Goal: Transaction & Acquisition: Purchase product/service

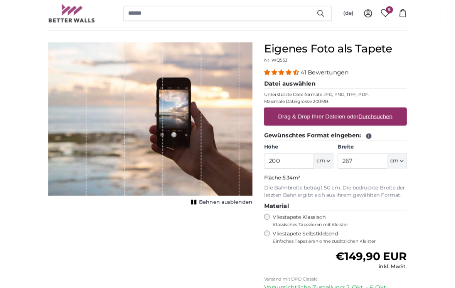
scroll to position [56, 0]
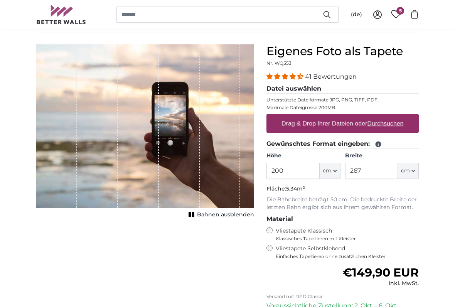
click at [296, 171] on input "200" at bounding box center [293, 171] width 53 height 16
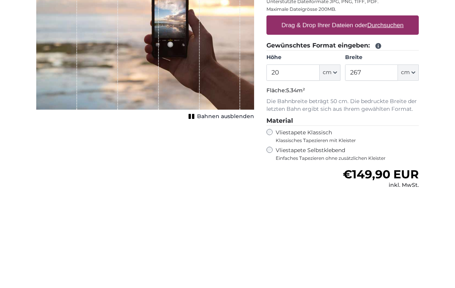
type input "2"
type input "263"
click at [362, 163] on input "267" at bounding box center [371, 171] width 53 height 16
type input "2"
type input "375"
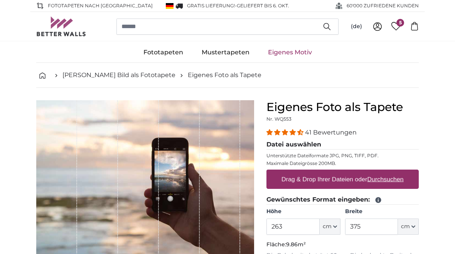
click at [377, 180] on u "Durchsuchen" at bounding box center [386, 179] width 36 height 7
click at [377, 172] on input "Drag & Drop Ihrer Dateien oder Durchsuchen" at bounding box center [343, 171] width 152 height 2
type input "**********"
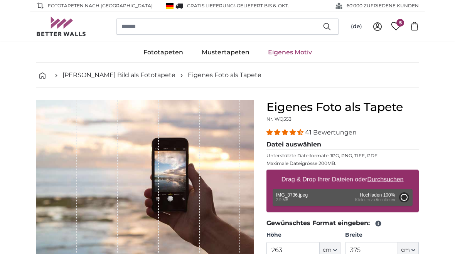
type input "200"
type input "266"
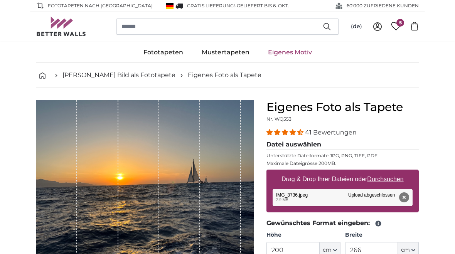
click at [379, 195] on div "Entfernen Nochmal versuchen Entfernen Hochladen Abbrechen Nochmal versuchen Ent…" at bounding box center [343, 197] width 140 height 17
click at [405, 200] on button "Entfernen" at bounding box center [404, 197] width 10 height 10
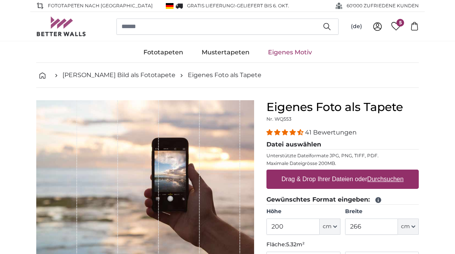
click at [387, 180] on u "Durchsuchen" at bounding box center [386, 179] width 36 height 7
click at [387, 172] on input "Drag & Drop Ihrer Dateien oder Durchsuchen" at bounding box center [343, 171] width 152 height 2
type input "**********"
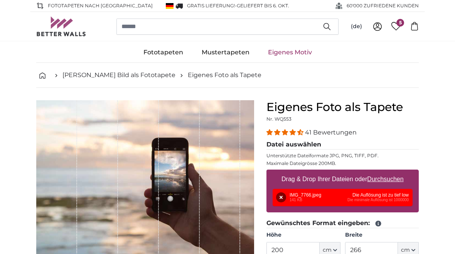
click at [277, 203] on button "Entfernen" at bounding box center [281, 197] width 10 height 10
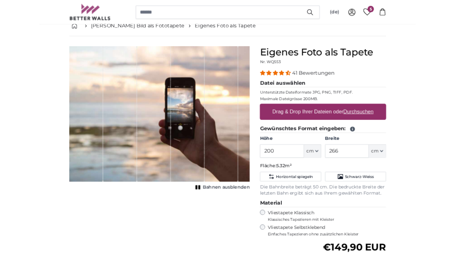
scroll to position [39, 0]
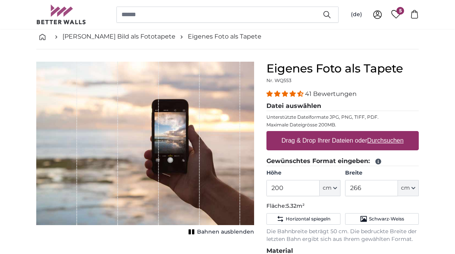
click at [392, 142] on u "Durchsuchen" at bounding box center [386, 140] width 36 height 7
click at [392, 133] on input "Drag & Drop Ihrer Dateien oder Durchsuchen" at bounding box center [343, 132] width 152 height 2
type input "**********"
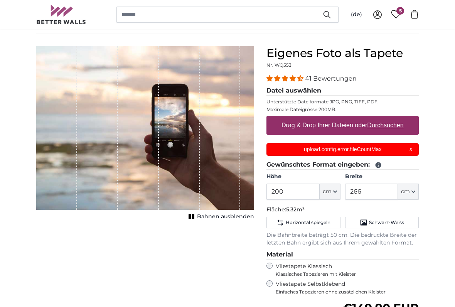
scroll to position [54, 0]
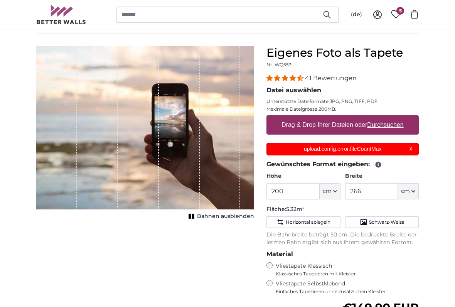
click at [346, 149] on p "upload.config.error.fileCountMax" at bounding box center [343, 149] width 143 height 8
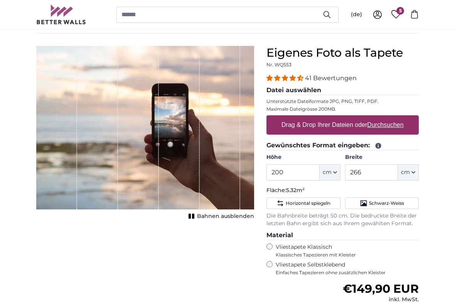
click at [327, 124] on label "Drag & Drop Ihrer Dateien oder Durchsuchen" at bounding box center [343, 124] width 128 height 15
click at [327, 118] on input "Drag & Drop Ihrer Dateien oder Durchsuchen" at bounding box center [343, 116] width 152 height 2
type input "**********"
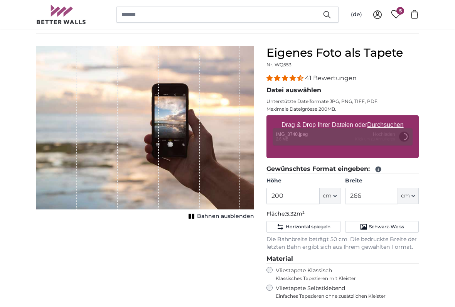
scroll to position [54, 0]
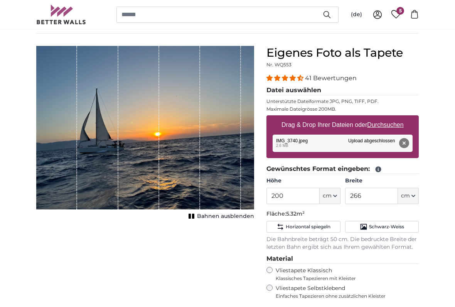
click at [336, 201] on button "cm" at bounding box center [330, 196] width 21 height 16
click at [327, 194] on span "cm" at bounding box center [327, 196] width 9 height 8
click at [296, 197] on input "200" at bounding box center [293, 196] width 53 height 16
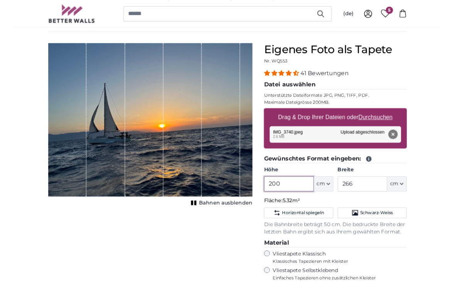
scroll to position [54, 0]
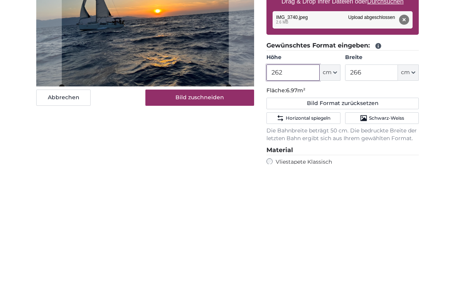
type input "262"
click at [361, 188] on input "266" at bounding box center [371, 196] width 53 height 16
type input "2"
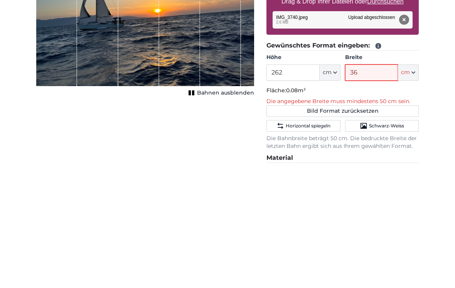
type input "365"
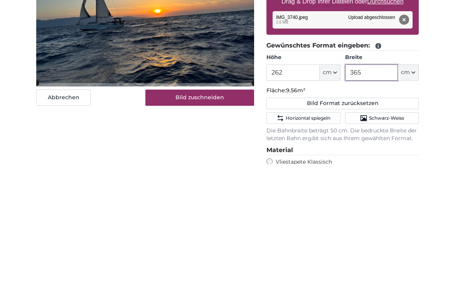
type input "365"
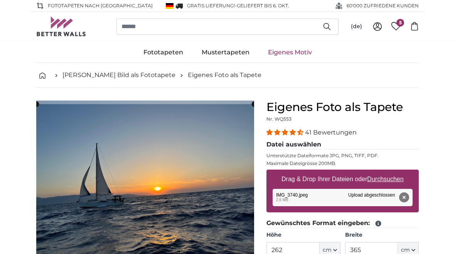
click at [400, 24] on span "5" at bounding box center [401, 23] width 8 height 8
